Goal: Task Accomplishment & Management: Use online tool/utility

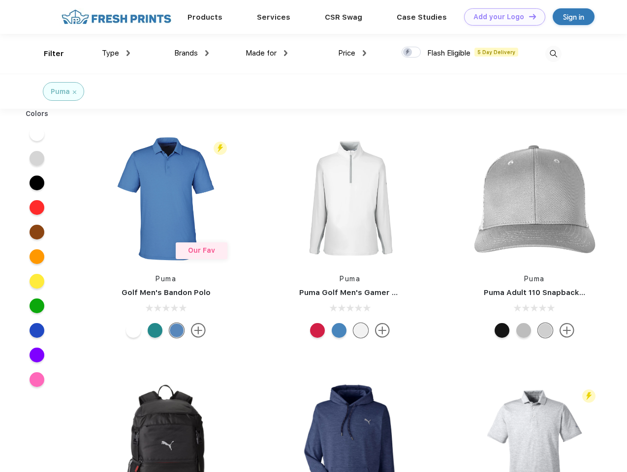
click at [501, 17] on link "Add your Logo Design Tool" at bounding box center [504, 16] width 81 height 17
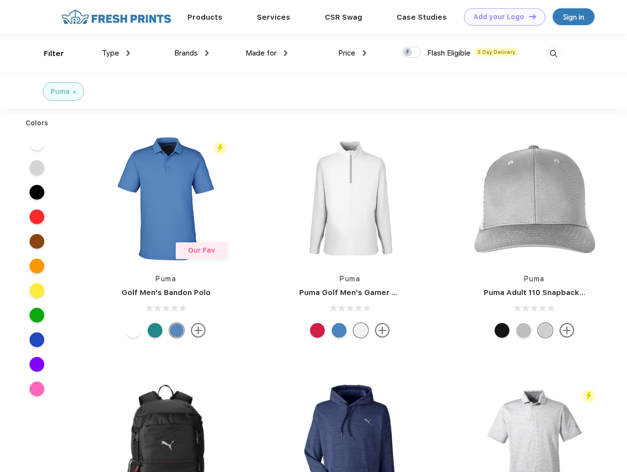
click at [0, 0] on div "Design Tool" at bounding box center [0, 0] width 0 height 0
click at [528, 16] on link "Add your Logo Design Tool" at bounding box center [504, 16] width 81 height 17
click at [47, 54] on div "Filter" at bounding box center [54, 53] width 20 height 11
click at [116, 53] on span "Type" at bounding box center [110, 53] width 17 height 9
click at [191, 53] on span "Brands" at bounding box center [186, 53] width 24 height 9
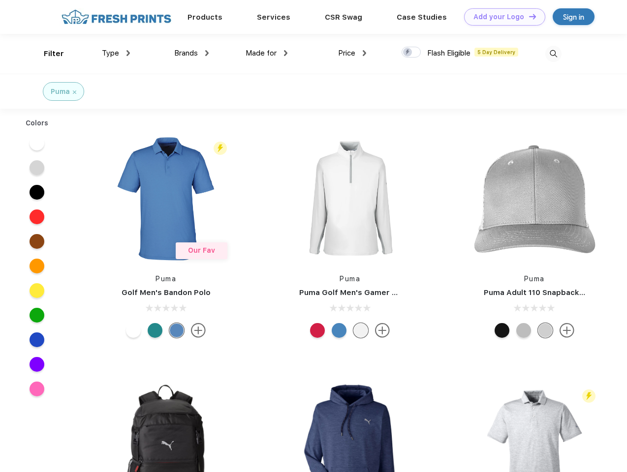
click at [267, 53] on span "Made for" at bounding box center [260, 53] width 31 height 9
click at [352, 53] on span "Price" at bounding box center [346, 53] width 17 height 9
click at [411, 53] on div at bounding box center [410, 52] width 19 height 11
click at [408, 53] on input "checkbox" at bounding box center [404, 49] width 6 height 6
click at [553, 54] on img at bounding box center [553, 54] width 16 height 16
